Goal: Transaction & Acquisition: Purchase product/service

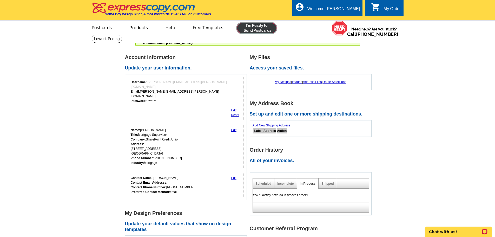
click at [267, 30] on link at bounding box center [257, 28] width 40 height 10
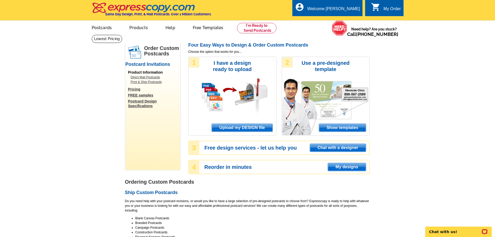
click at [244, 126] on span "Upload my DESIGN file" at bounding box center [242, 128] width 61 height 8
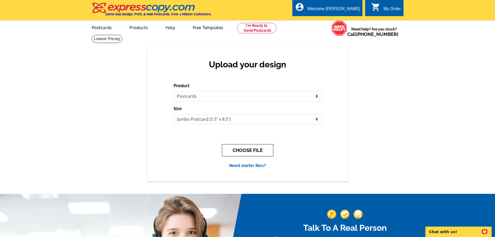
click at [253, 150] on button "CHOOSE FILE" at bounding box center [247, 150] width 51 height 12
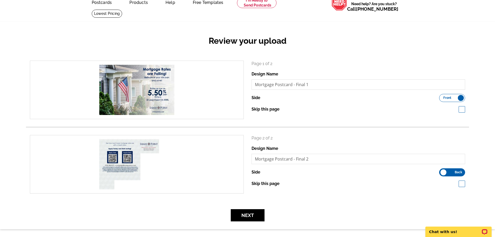
scroll to position [52, 0]
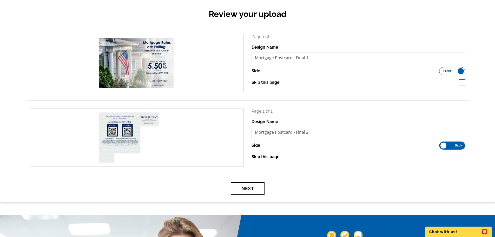
click at [243, 188] on button "Next" at bounding box center [248, 188] width 34 height 12
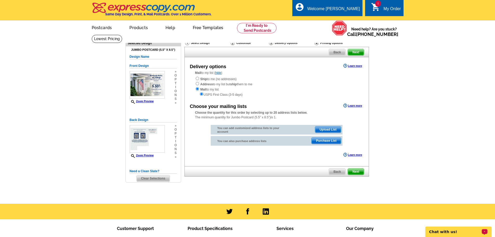
click at [449, 232] on p "Chat with us!" at bounding box center [454, 231] width 51 height 4
click at [325, 130] on span "Upload List" at bounding box center [328, 129] width 26 height 6
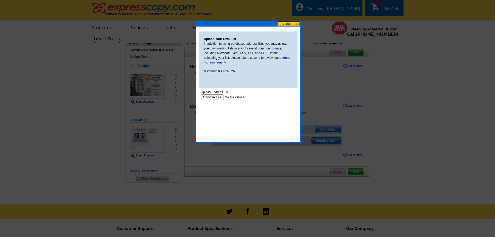
click at [215, 96] on input "file" at bounding box center [234, 96] width 66 height 5
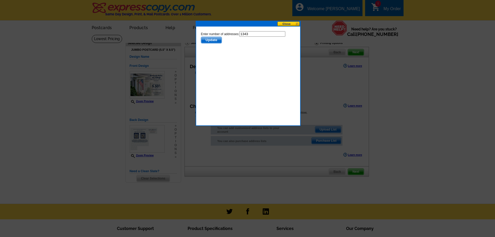
click at [212, 39] on span "Update" at bounding box center [211, 40] width 21 height 6
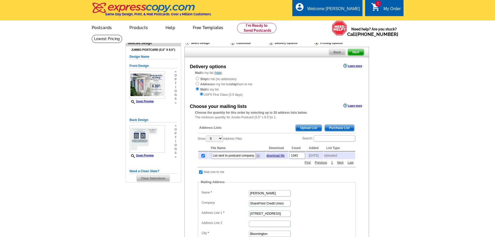
click at [113, 161] on main "Need Help? call 800-260-5887, chat with support, or have our designers make som…" at bounding box center [247, 205] width 495 height 341
click at [99, 140] on main "Need Help? call 800-260-5887, chat with support, or have our designers make som…" at bounding box center [247, 205] width 495 height 341
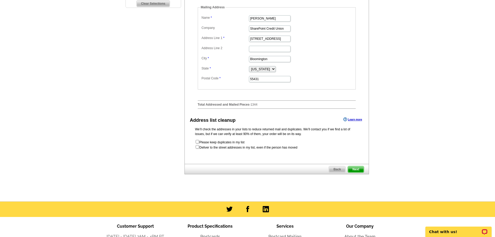
scroll to position [182, 0]
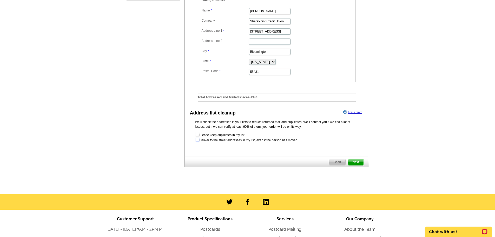
click at [196, 141] on input "checkbox" at bounding box center [197, 139] width 3 height 3
checkbox input "true"
radio input "true"
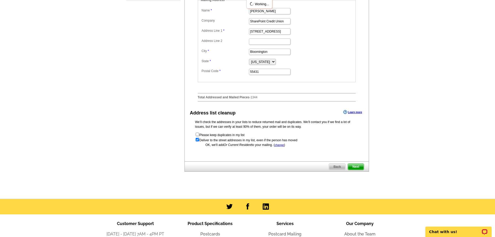
scroll to position [0, 0]
click at [142, 130] on div "Need Help? call 800-260-5887, chat with support, or have our designers make som…" at bounding box center [247, 23] width 249 height 341
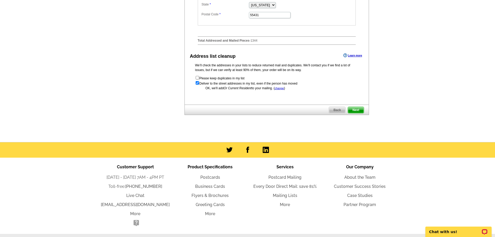
scroll to position [257, 0]
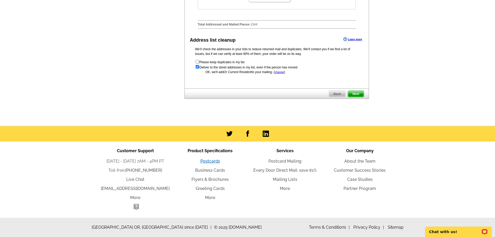
click at [206, 161] on link "Postcards" at bounding box center [210, 161] width 20 height 5
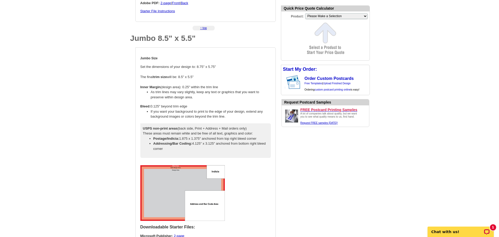
scroll to position [520, 0]
